Goal: Communication & Community: Connect with others

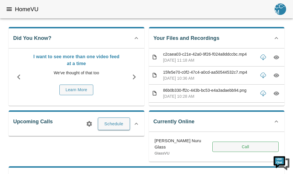
click at [241, 143] on button "Call" at bounding box center [245, 147] width 66 height 11
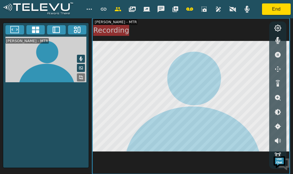
click at [81, 57] on icon at bounding box center [80, 59] width 3 height 5
click at [81, 57] on icon at bounding box center [81, 59] width 5 height 5
click at [280, 10] on button "End" at bounding box center [276, 8] width 29 height 11
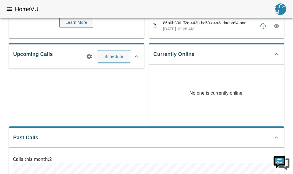
scroll to position [61, 0]
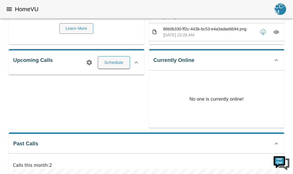
click at [137, 62] on icon at bounding box center [136, 62] width 3 height 2
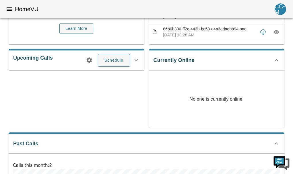
click at [136, 60] on icon at bounding box center [136, 60] width 7 height 7
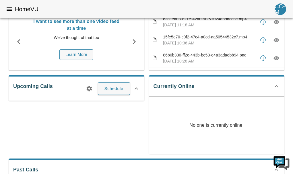
scroll to position [36, 0]
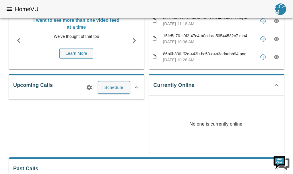
drag, startPoint x: 172, startPoint y: 104, endPoint x: 177, endPoint y: 108, distance: 7.0
click at [177, 108] on div "No one is currently online!" at bounding box center [217, 124] width 136 height 57
click at [278, 85] on icon at bounding box center [276, 85] width 7 height 7
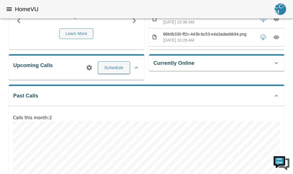
scroll to position [57, 0]
